Goal: Complete application form

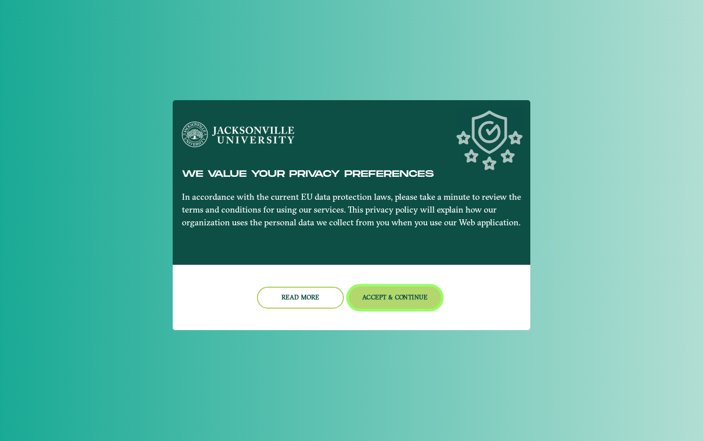
click at [391, 296] on button "Accept & Continue" at bounding box center [395, 298] width 92 height 22
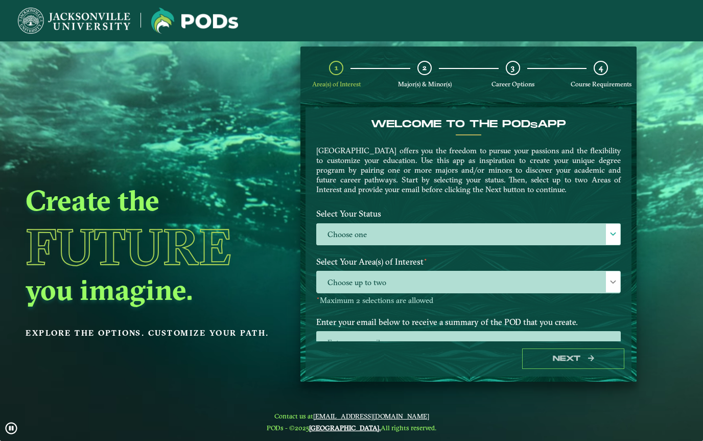
click at [487, 245] on label "Choose one" at bounding box center [469, 235] width 304 height 22
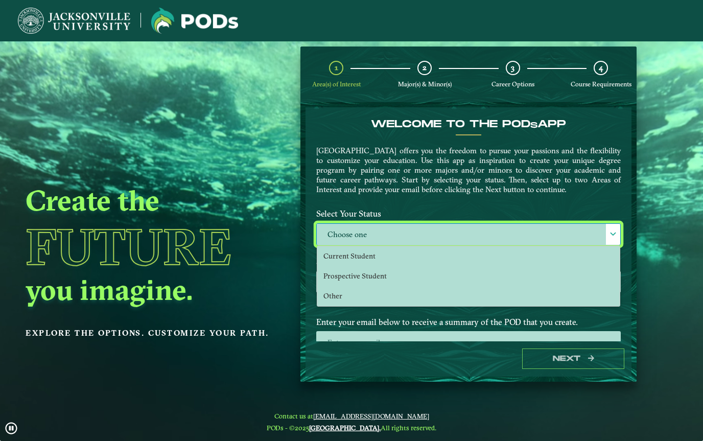
scroll to position [7, 45]
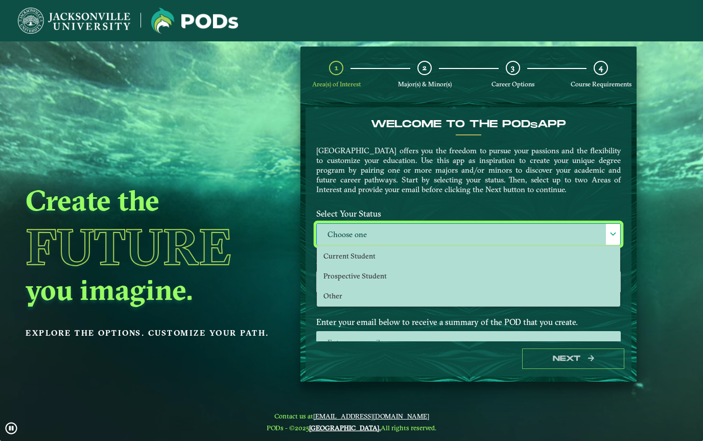
click at [449, 254] on li "Current Student" at bounding box center [468, 256] width 303 height 20
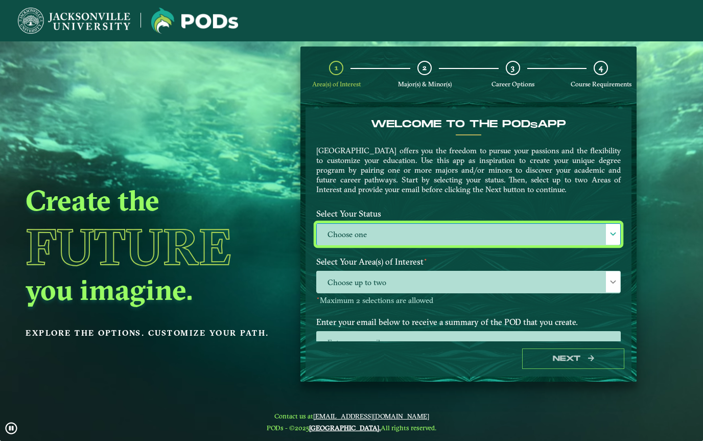
select select "[object Object]"
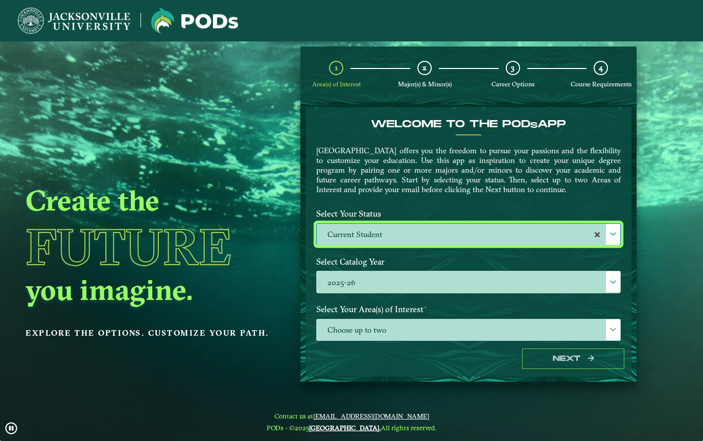
click at [468, 282] on label "2025-26" at bounding box center [469, 282] width 304 height 22
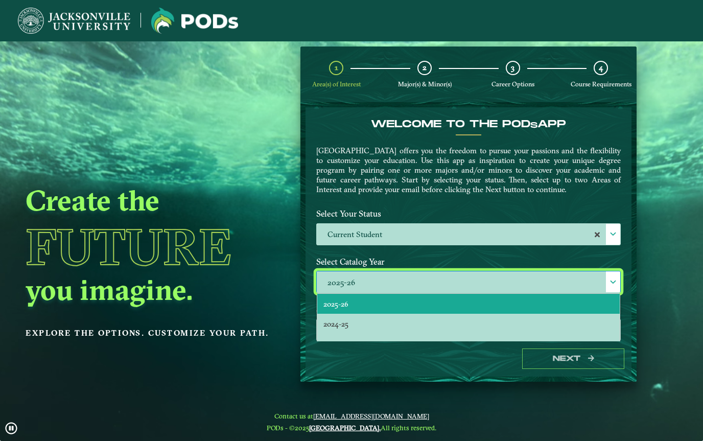
click at [483, 287] on label "2025-26" at bounding box center [469, 282] width 304 height 22
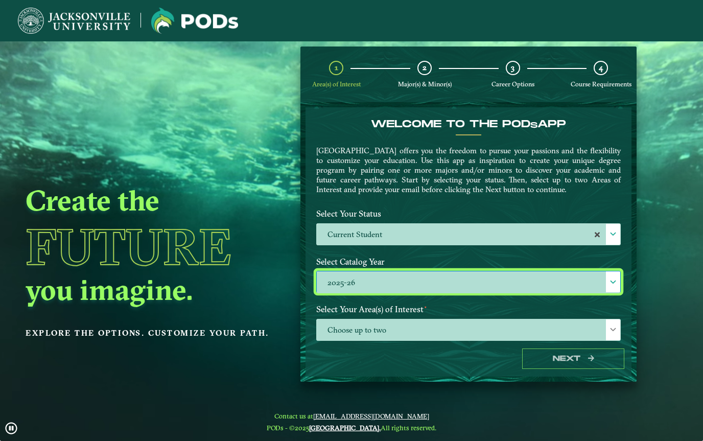
scroll to position [6, 45]
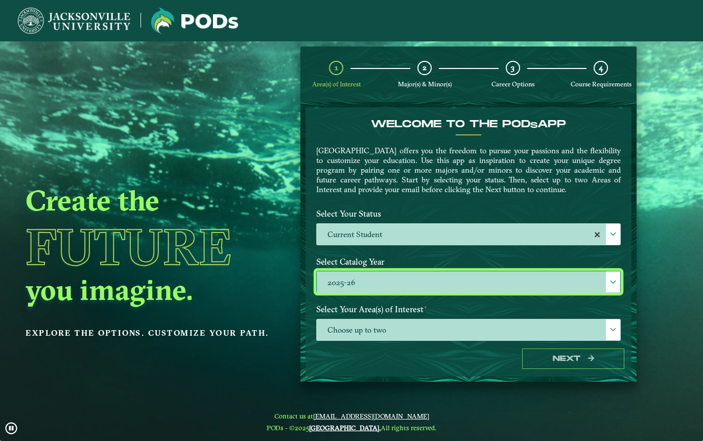
click at [457, 329] on span "Choose up to two" at bounding box center [469, 330] width 304 height 22
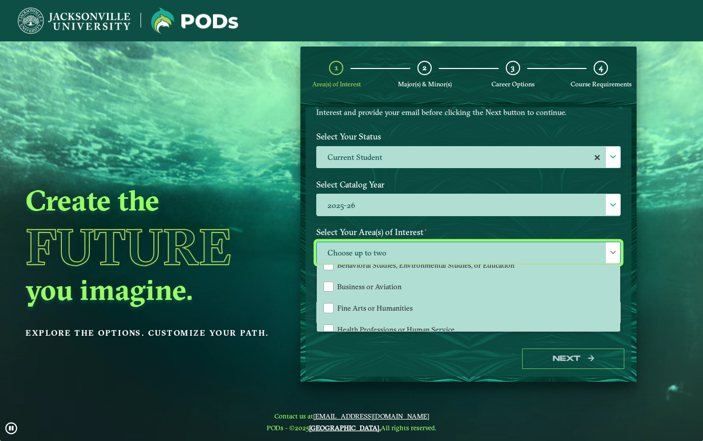
scroll to position [38, 0]
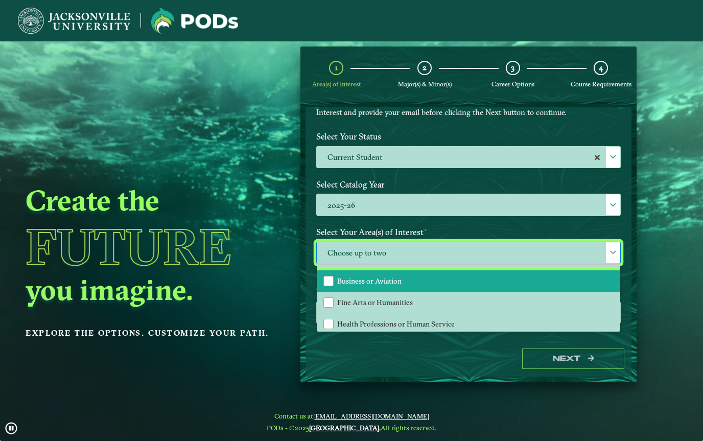
click at [510, 290] on li "Business or Aviation" at bounding box center [468, 280] width 303 height 21
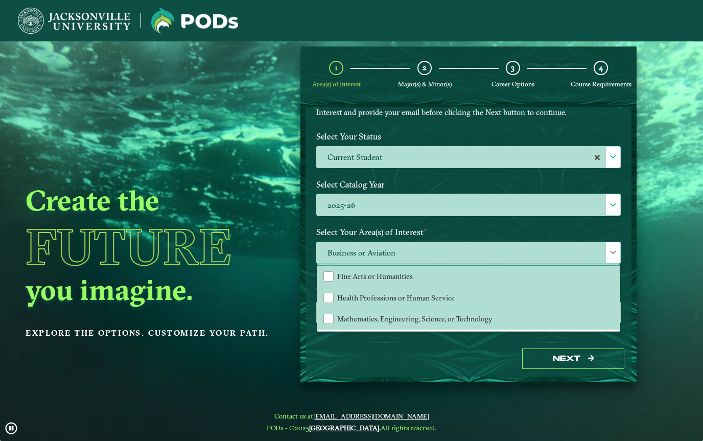
scroll to position [64, 0]
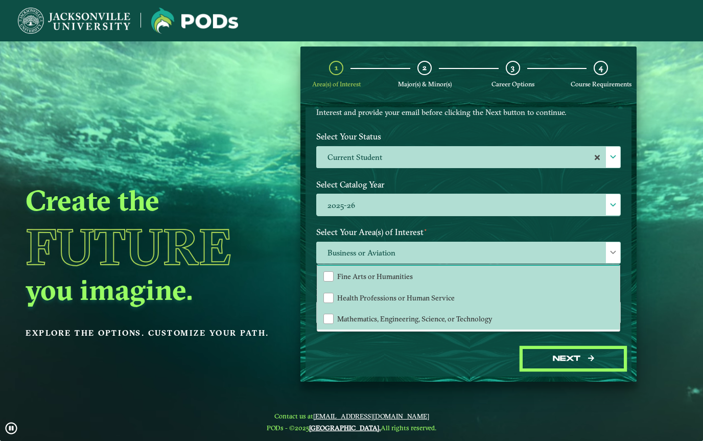
click at [581, 369] on button "Next" at bounding box center [573, 359] width 102 height 21
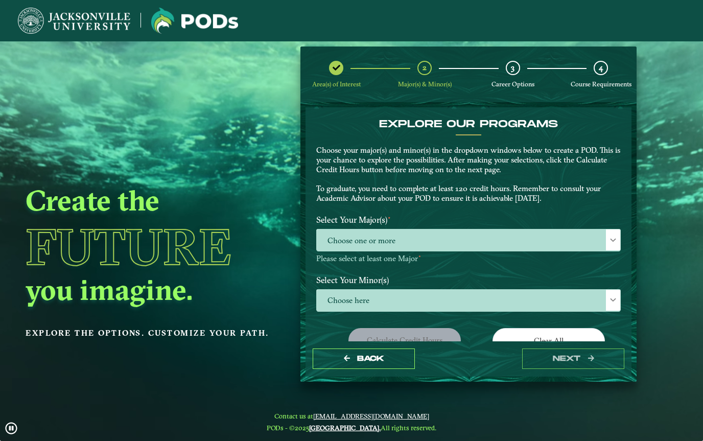
click at [584, 234] on span "Choose one or more" at bounding box center [469, 240] width 304 height 22
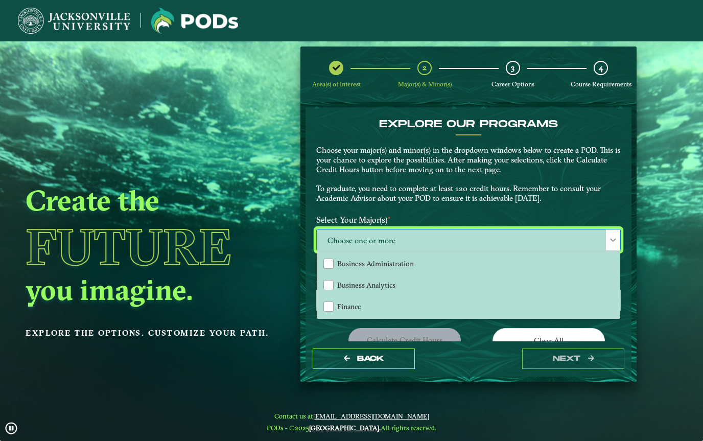
scroll to position [65, 0]
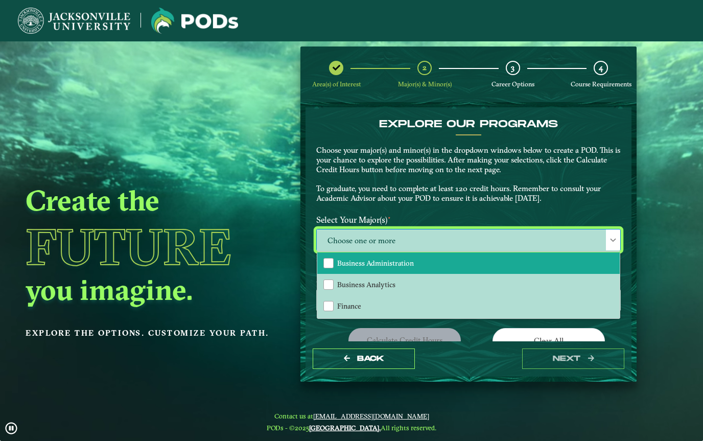
click at [580, 263] on li "Business Administration" at bounding box center [468, 262] width 303 height 21
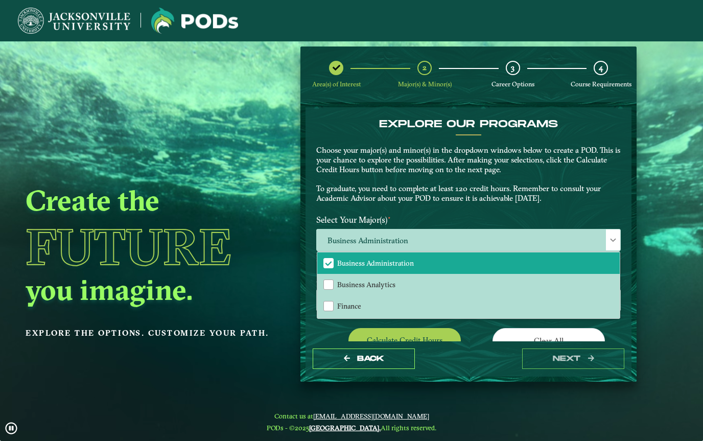
click at [617, 203] on div "EXPLORE OUR PROGRAMS Choose your major(s) and minor(s) in the dropdown windows …" at bounding box center [469, 164] width 320 height 92
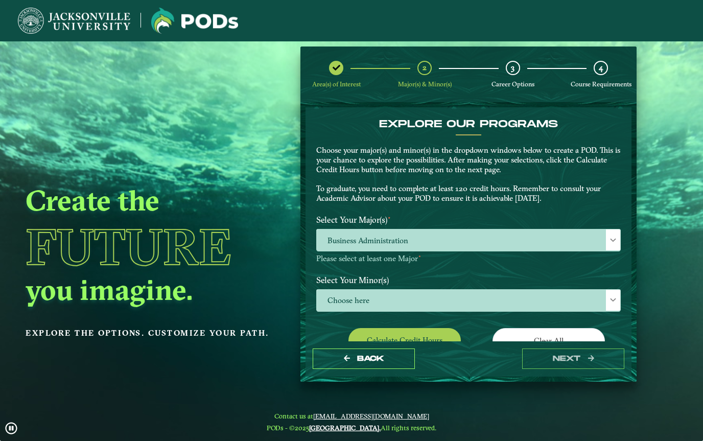
click at [587, 298] on span "Choose here" at bounding box center [469, 301] width 304 height 22
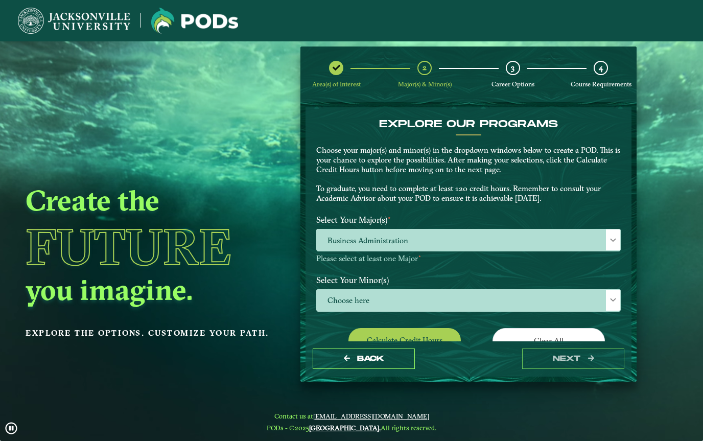
scroll to position [7, 45]
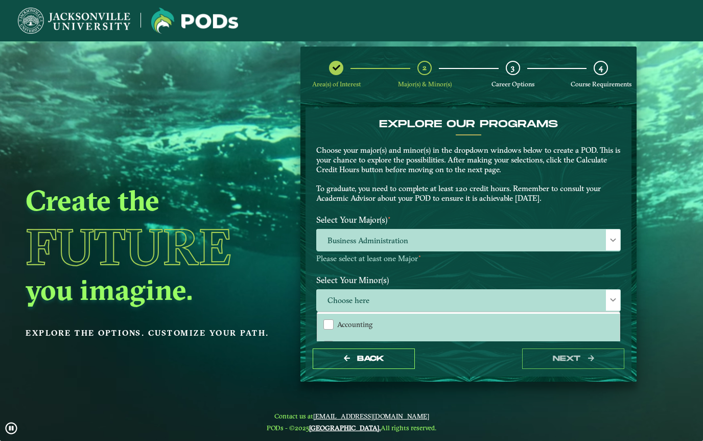
click at [627, 276] on label "Select Your Minor(s)" at bounding box center [469, 279] width 320 height 19
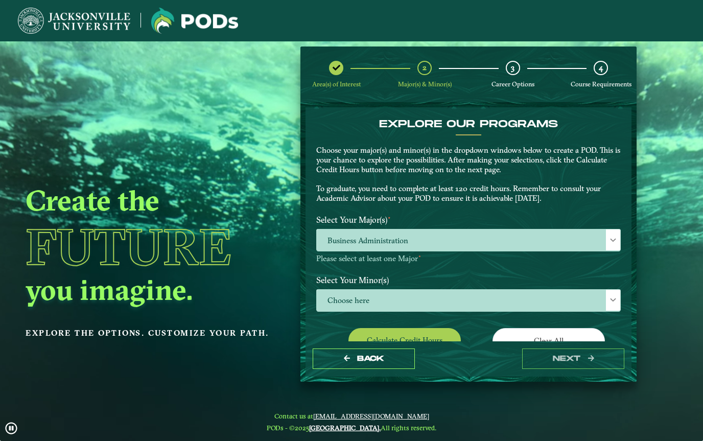
click at [437, 331] on button "Calculate credit hours" at bounding box center [405, 340] width 112 height 24
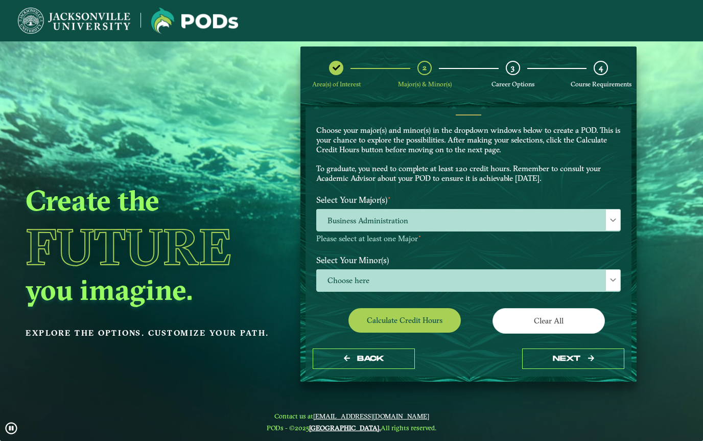
scroll to position [16, 0]
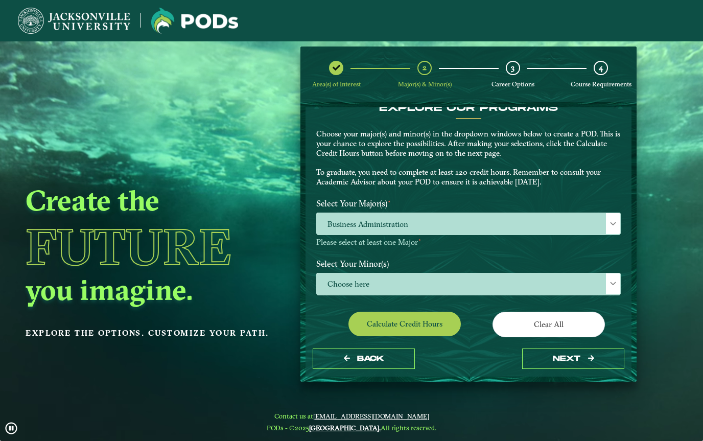
click at [603, 280] on span "Choose here" at bounding box center [469, 284] width 304 height 22
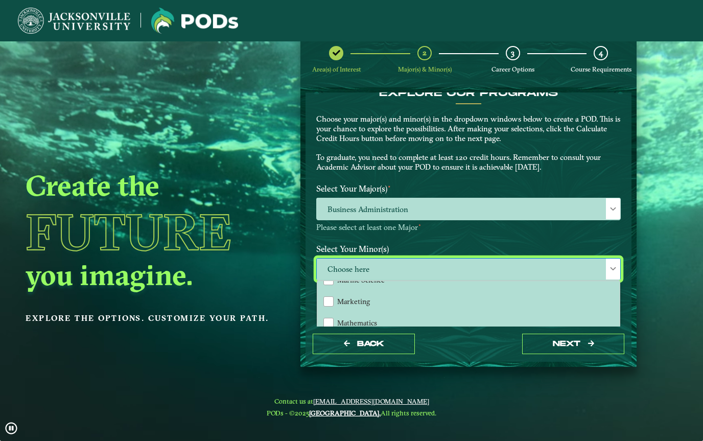
scroll to position [712, 0]
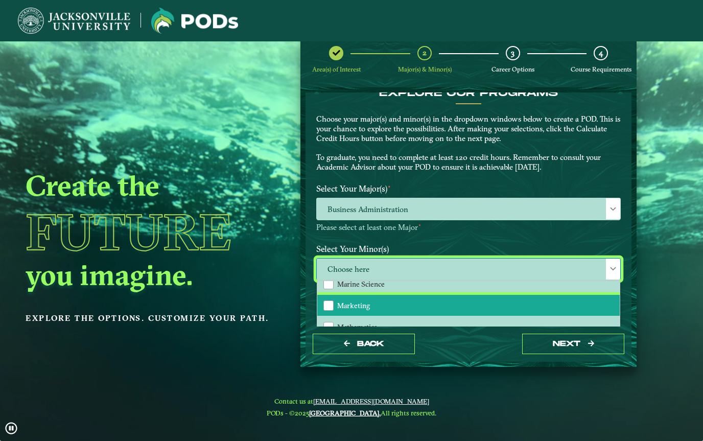
click at [467, 312] on li "Marketing" at bounding box center [468, 305] width 303 height 21
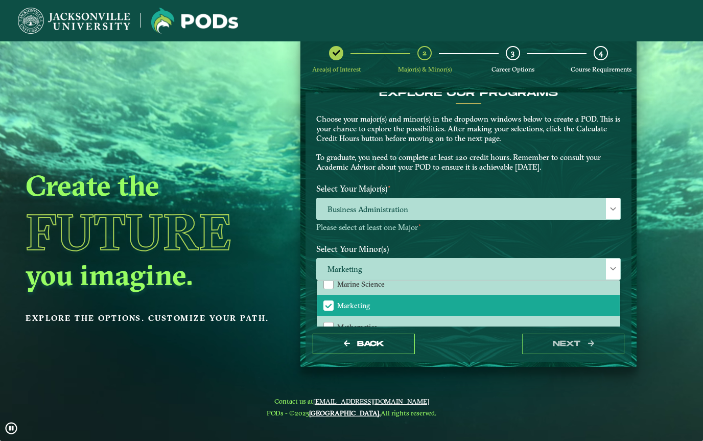
click at [556, 198] on span "Business Administration" at bounding box center [469, 209] width 304 height 22
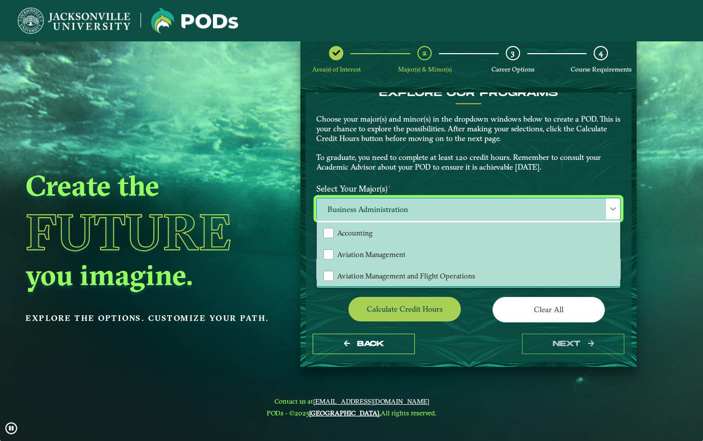
click at [452, 307] on button "Calculate credit hours" at bounding box center [405, 309] width 112 height 24
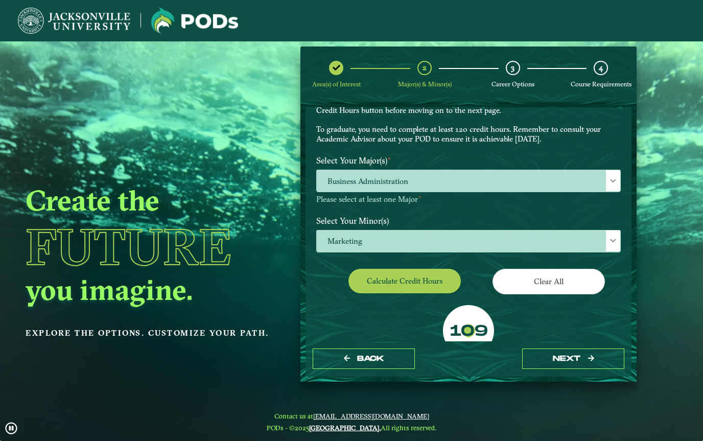
scroll to position [55, 0]
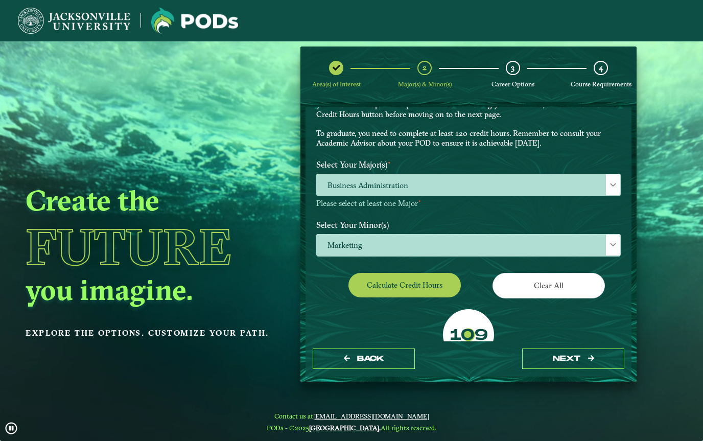
click at [581, 192] on span "Business Administration" at bounding box center [469, 185] width 304 height 22
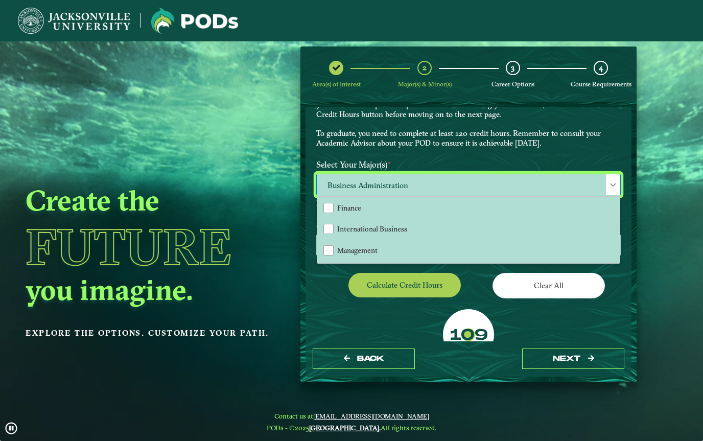
scroll to position [120, 0]
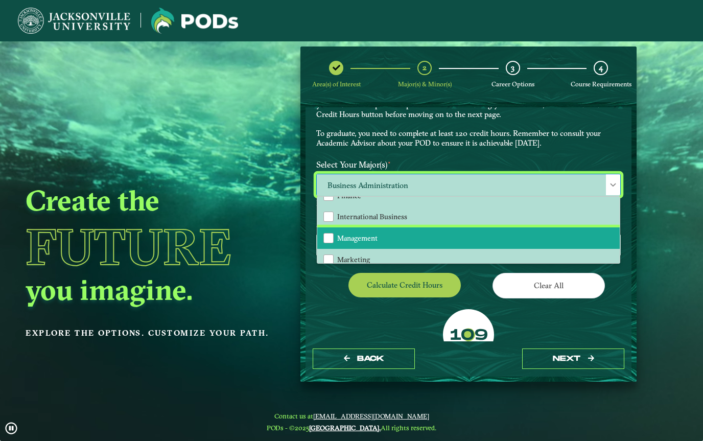
click at [507, 246] on li "Management" at bounding box center [468, 237] width 303 height 21
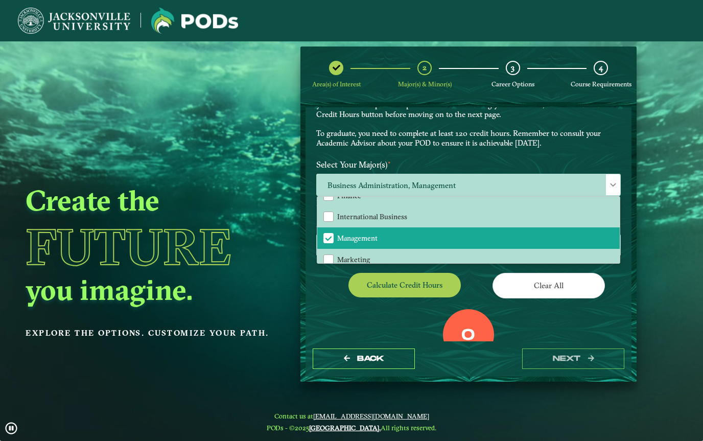
click at [441, 288] on button "Calculate credit hours" at bounding box center [405, 285] width 112 height 24
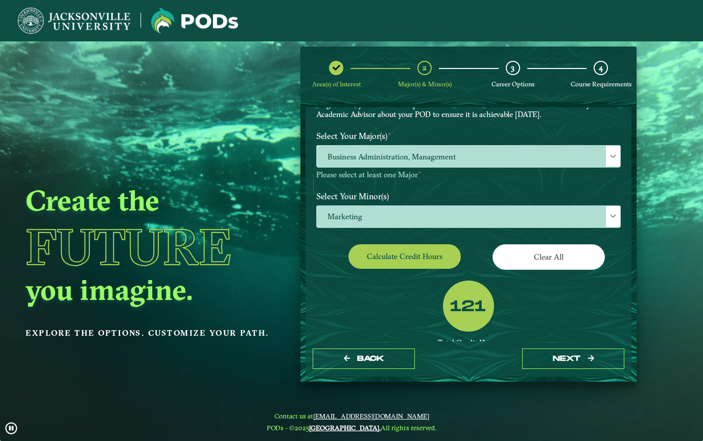
scroll to position [0, 0]
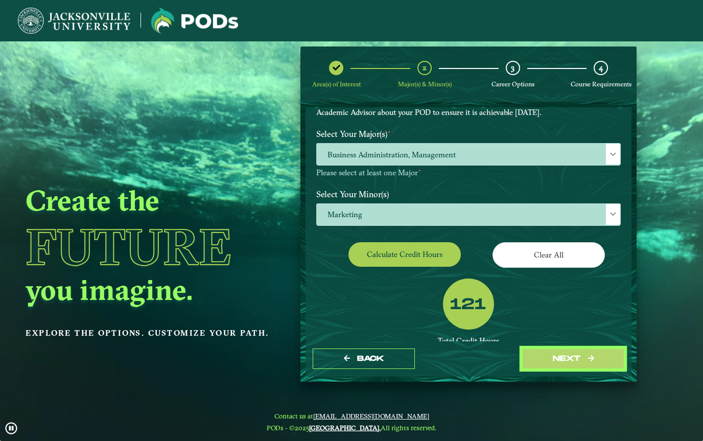
click at [580, 365] on button "next" at bounding box center [573, 359] width 102 height 21
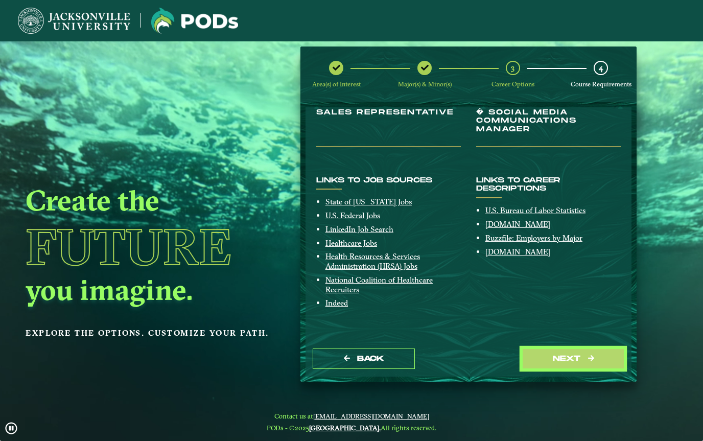
click at [570, 355] on button "next" at bounding box center [573, 359] width 102 height 21
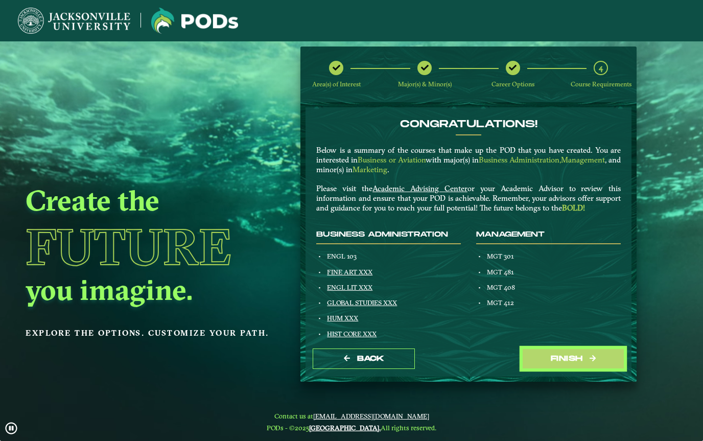
click at [588, 354] on button "Finish" at bounding box center [573, 359] width 102 height 21
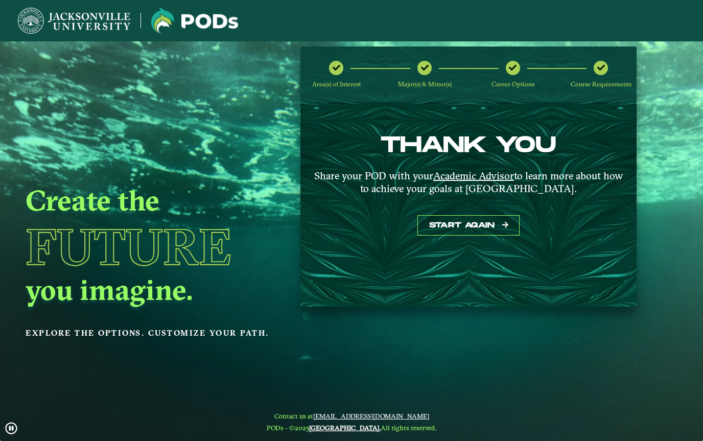
click at [474, 178] on u "Academic Advisor" at bounding box center [473, 175] width 81 height 13
